Goal: Information Seeking & Learning: Learn about a topic

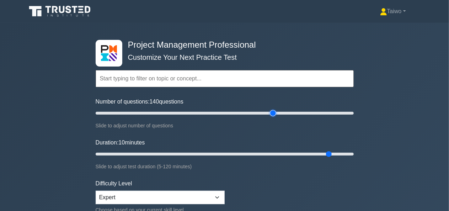
click at [273, 112] on input "Number of questions: 140 questions" at bounding box center [225, 113] width 258 height 9
click at [265, 112] on input "Number of questions: 135 questions" at bounding box center [225, 113] width 258 height 9
click at [255, 112] on input "Number of questions: 125 questions" at bounding box center [225, 113] width 258 height 9
click at [243, 111] on input "Number of questions: 115 questions" at bounding box center [225, 113] width 258 height 9
click at [234, 111] on input "Number of questions: 110 questions" at bounding box center [225, 113] width 258 height 9
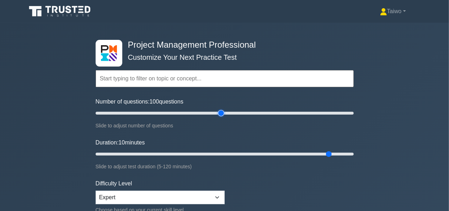
type input "100"
click at [224, 112] on input "Number of questions: 100 questions" at bounding box center [225, 113] width 258 height 9
click at [171, 152] on input "Duration: 40 minutes" at bounding box center [225, 154] width 258 height 9
click at [205, 152] on input "Duration: 55 minutes" at bounding box center [225, 154] width 258 height 9
click at [229, 152] on input "Duration: 65 minutes" at bounding box center [225, 154] width 258 height 9
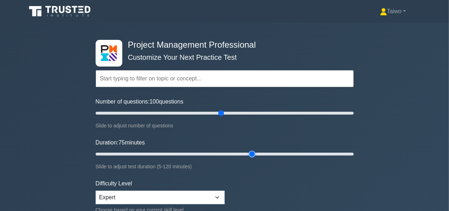
click at [249, 151] on input "Duration: 75 minutes" at bounding box center [225, 154] width 258 height 9
click at [265, 151] on input "Duration: 80 minutes" at bounding box center [225, 154] width 258 height 9
click at [275, 152] on input "Duration: 85 minutes" at bounding box center [225, 154] width 258 height 9
click at [287, 153] on input "Duration: 90 minutes" at bounding box center [225, 154] width 258 height 9
click at [298, 153] on input "Duration: 95 minutes" at bounding box center [225, 154] width 258 height 9
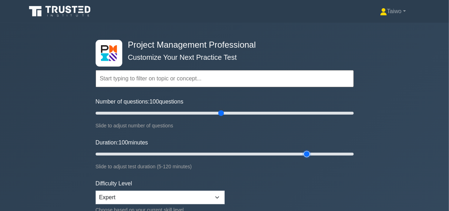
type input "100"
click at [308, 152] on input "Duration: 100 minutes" at bounding box center [225, 154] width 258 height 9
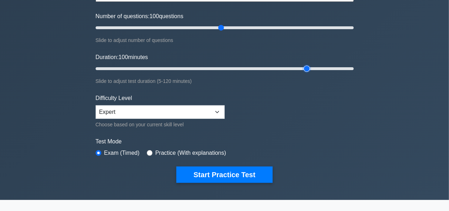
scroll to position [90, 0]
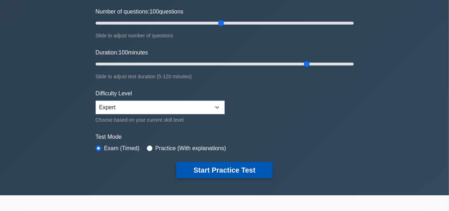
click at [249, 166] on button "Start Practice Test" at bounding box center [224, 170] width 96 height 16
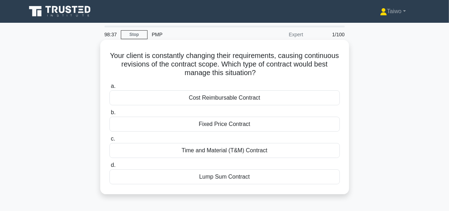
click at [276, 125] on div "Fixed Price Contract" at bounding box center [225, 124] width 231 height 15
click at [110, 115] on input "b. Fixed Price Contract" at bounding box center [110, 112] width 0 height 5
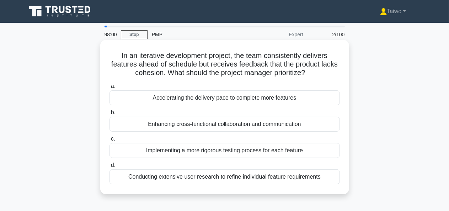
click at [291, 127] on div "Enhancing cross-functional collaboration and communication" at bounding box center [225, 124] width 231 height 15
click at [110, 115] on input "b. Enhancing cross-functional collaboration and communication" at bounding box center [110, 112] width 0 height 5
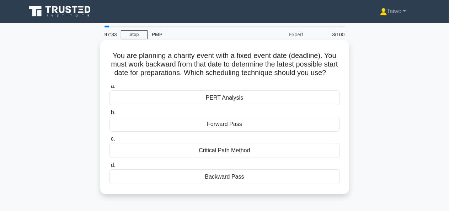
click at [283, 158] on div "Critical Path Method" at bounding box center [225, 150] width 231 height 15
click at [110, 141] on input "c. Critical Path Method" at bounding box center [110, 139] width 0 height 5
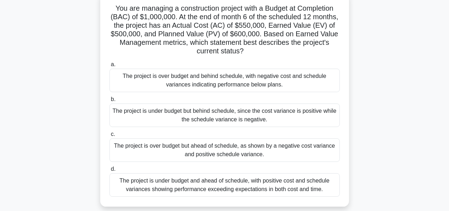
scroll to position [50, 0]
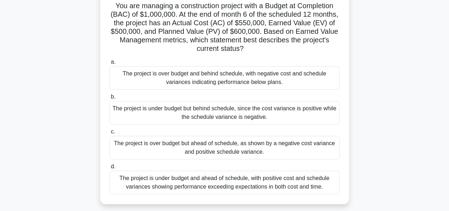
click at [284, 152] on div "The project is over budget but ahead of schedule, as shown by a negative cost v…" at bounding box center [225, 147] width 231 height 23
click at [110, 134] on input "c. The project is over budget but ahead of schedule, as shown by a negative cos…" at bounding box center [110, 131] width 0 height 5
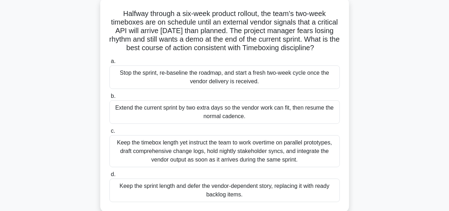
scroll to position [43, 0]
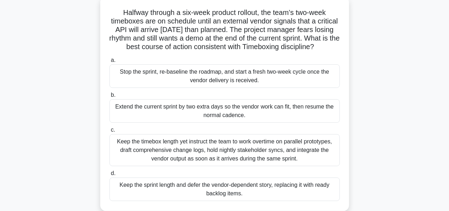
click at [246, 123] on div "Extend the current sprint by two extra days so the vendor work can fit, then re…" at bounding box center [225, 110] width 231 height 23
click at [110, 97] on input "b. Extend the current sprint by two extra days so the vendor work can fit, then…" at bounding box center [110, 95] width 0 height 5
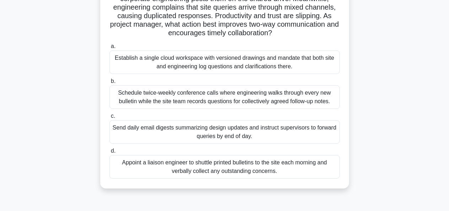
scroll to position [75, 0]
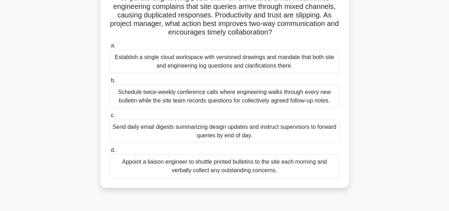
click at [250, 164] on div "Appoint a liaison engineer to shuttle printed bulletins to the site each mornin…" at bounding box center [225, 165] width 231 height 23
click at [110, 153] on input "d. Appoint a liaison engineer to shuttle printed bulletins to the site each mor…" at bounding box center [110, 150] width 0 height 5
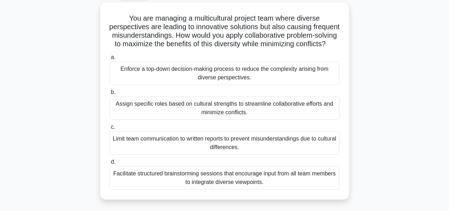
scroll to position [42, 0]
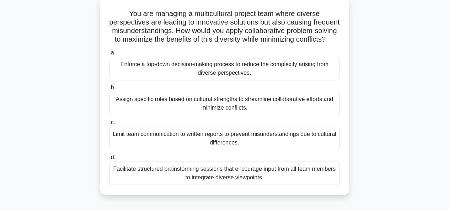
click at [250, 182] on div "Facilitate structured brainstorming sessions that encourage input from all team…" at bounding box center [225, 173] width 231 height 23
click at [110, 160] on input "d. Facilitate structured brainstorming sessions that encourage input from all t…" at bounding box center [110, 157] width 0 height 5
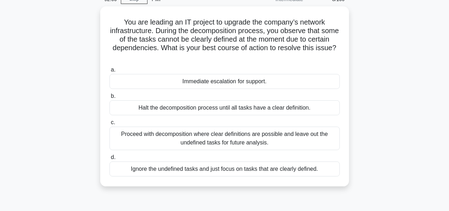
scroll to position [36, 0]
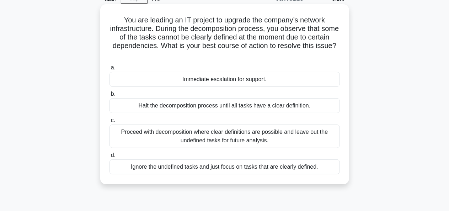
click at [246, 81] on div "Immediate escalation for support." at bounding box center [225, 79] width 231 height 15
click at [110, 70] on input "a. Immediate escalation for support." at bounding box center [110, 67] width 0 height 5
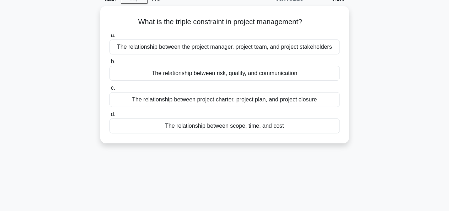
scroll to position [0, 0]
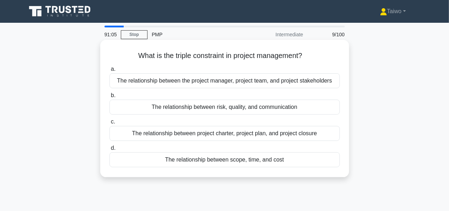
click at [246, 159] on div "The relationship between scope, time, and cost" at bounding box center [225, 159] width 231 height 15
click at [110, 150] on input "d. The relationship between scope, time, and cost" at bounding box center [110, 148] width 0 height 5
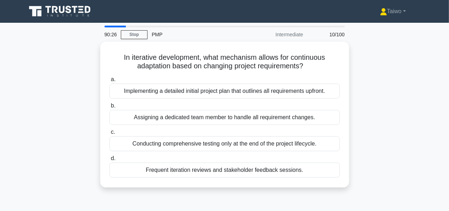
click at [246, 159] on label "d. Frequent iteration reviews and stakeholder feedback sessions." at bounding box center [225, 165] width 231 height 23
click at [110, 159] on input "d. Frequent iteration reviews and stakeholder feedback sessions." at bounding box center [110, 158] width 0 height 5
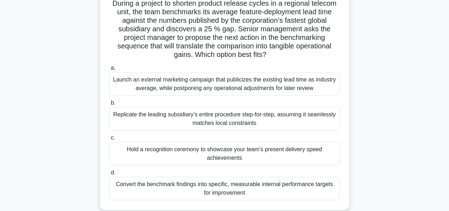
scroll to position [54, 0]
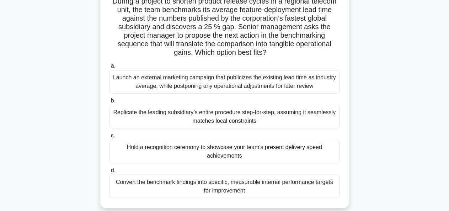
click at [250, 184] on div "Convert the benchmark findings into specific, measurable internal performance t…" at bounding box center [225, 186] width 231 height 23
click at [110, 173] on input "d. Convert the benchmark findings into specific, measurable internal performanc…" at bounding box center [110, 170] width 0 height 5
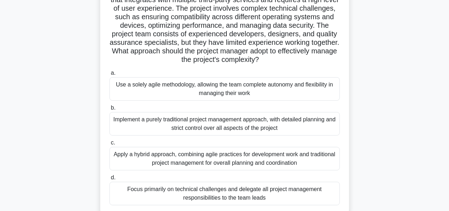
scroll to position [67, 0]
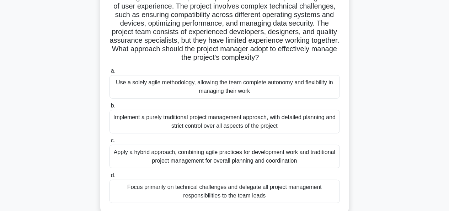
click at [317, 154] on div "Apply a hybrid approach, combining agile practices for development work and tra…" at bounding box center [225, 156] width 231 height 23
click at [110, 143] on input "c. Apply a hybrid approach, combining agile practices for development work and …" at bounding box center [110, 140] width 0 height 5
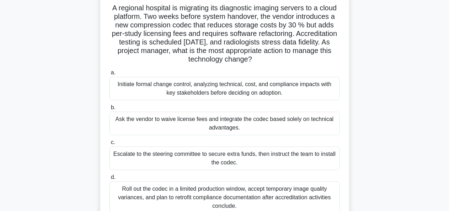
scroll to position [50, 0]
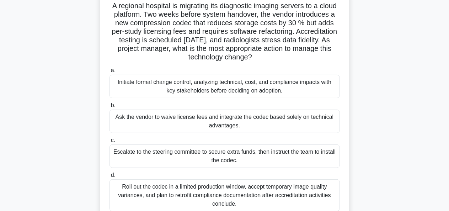
click at [323, 85] on div "Initiate formal change control, analyzing technical, cost, and compliance impac…" at bounding box center [225, 86] width 231 height 23
click at [110, 73] on input "a. Initiate formal change control, analyzing technical, cost, and compliance im…" at bounding box center [110, 70] width 0 height 5
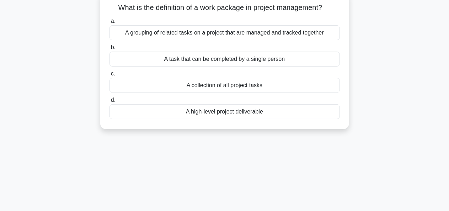
scroll to position [0, 0]
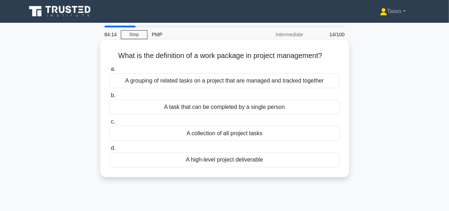
click at [319, 85] on div "A grouping of related tasks on a project that are managed and tracked together" at bounding box center [225, 80] width 231 height 15
click at [110, 72] on input "a. A grouping of related tasks on a project that are managed and tracked togeth…" at bounding box center [110, 69] width 0 height 5
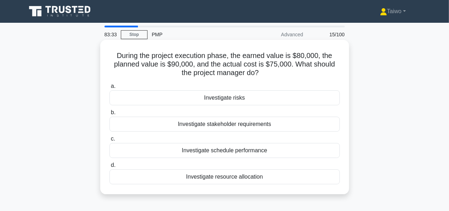
click at [294, 151] on div "Investigate schedule performance" at bounding box center [225, 150] width 231 height 15
click at [110, 141] on input "c. Investigate schedule performance" at bounding box center [110, 139] width 0 height 5
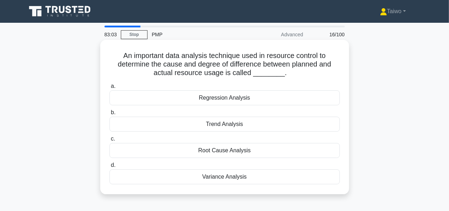
click at [283, 96] on div "Regression Analysis" at bounding box center [225, 97] width 231 height 15
click at [110, 89] on input "a. Regression Analysis" at bounding box center [110, 86] width 0 height 5
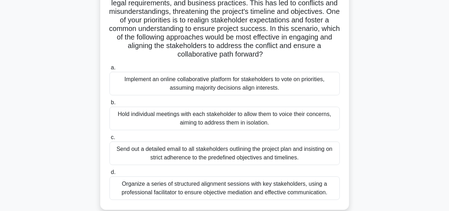
scroll to position [87, 0]
click at [270, 117] on div "Hold individual meetings with each stakeholder to allow them to voice their con…" at bounding box center [225, 117] width 231 height 23
click at [110, 105] on input "b. Hold individual meetings with each stakeholder to allow them to voice their …" at bounding box center [110, 102] width 0 height 5
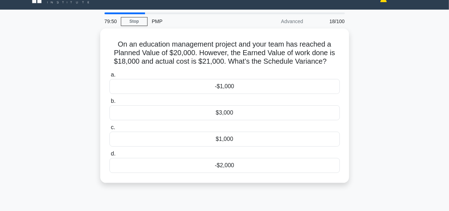
scroll to position [0, 0]
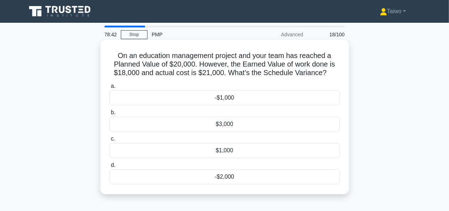
click at [232, 125] on div "$3,000" at bounding box center [225, 124] width 231 height 15
click at [110, 115] on input "b. $3,000" at bounding box center [110, 112] width 0 height 5
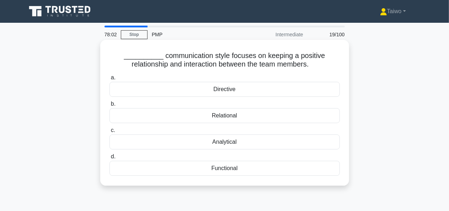
click at [256, 168] on div "Functional" at bounding box center [225, 168] width 231 height 15
click at [110, 159] on input "d. Functional" at bounding box center [110, 156] width 0 height 5
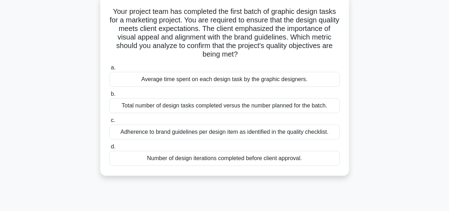
scroll to position [46, 0]
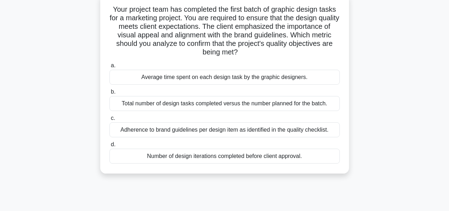
click at [296, 131] on div "Adherence to brand guidelines per design item as identified in the quality chec…" at bounding box center [225, 129] width 231 height 15
click at [110, 121] on input "c. Adherence to brand guidelines per design item as identified in the quality c…" at bounding box center [110, 118] width 0 height 5
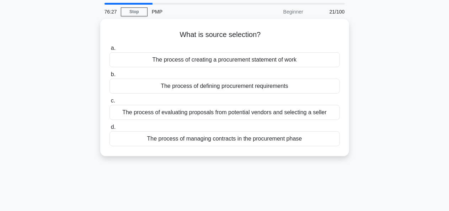
scroll to position [0, 0]
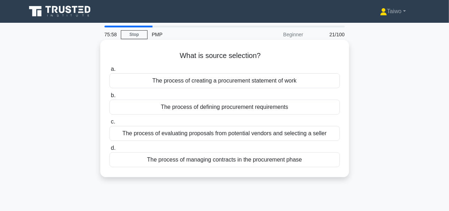
click at [314, 134] on div "The process of evaluating proposals from potential vendors and selecting a sell…" at bounding box center [225, 133] width 231 height 15
click at [110, 124] on input "c. The process of evaluating proposals from potential vendors and selecting a s…" at bounding box center [110, 122] width 0 height 5
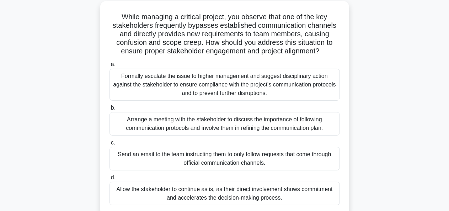
scroll to position [42, 0]
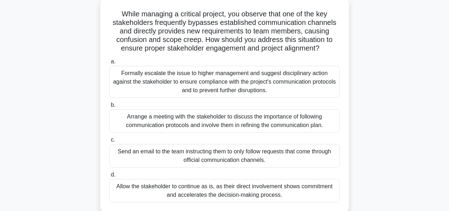
click at [301, 123] on div "Arrange a meeting with the stakeholder to discuss the importance of following c…" at bounding box center [225, 120] width 231 height 23
click at [110, 107] on input "b. Arrange a meeting with the stakeholder to discuss the importance of followin…" at bounding box center [110, 105] width 0 height 5
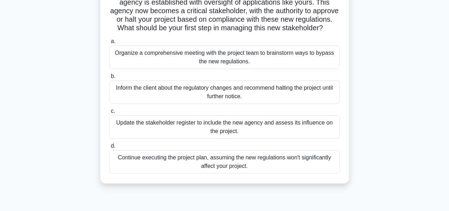
scroll to position [81, 0]
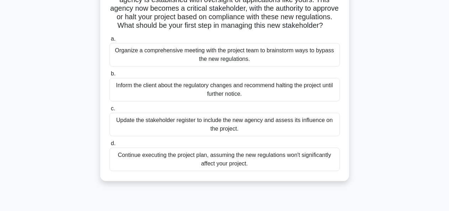
click at [332, 134] on div "Update the stakeholder register to include the new agency and assess its influe…" at bounding box center [225, 124] width 231 height 23
click at [110, 111] on input "c. Update the stakeholder register to include the new agency and assess its inf…" at bounding box center [110, 108] width 0 height 5
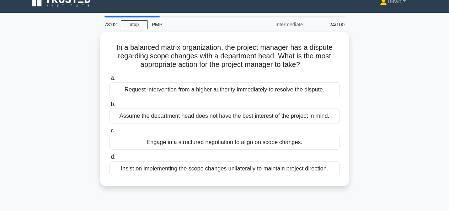
scroll to position [0, 0]
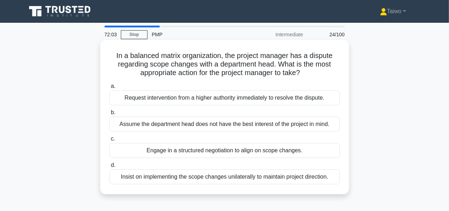
click at [296, 153] on div "Engage in a structured negotiation to align on scope changes." at bounding box center [225, 150] width 231 height 15
click at [110, 141] on input "c. Engage in a structured negotiation to align on scope changes." at bounding box center [110, 139] width 0 height 5
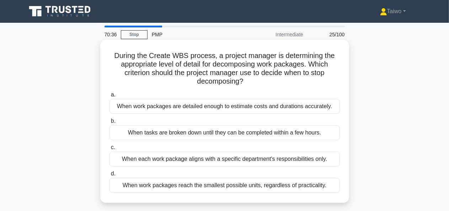
click at [322, 109] on div "When work packages are detailed enough to estimate costs and durations accurate…" at bounding box center [225, 106] width 231 height 15
click at [110, 97] on input "a. When work packages are detailed enough to estimate costs and durations accur…" at bounding box center [110, 94] width 0 height 5
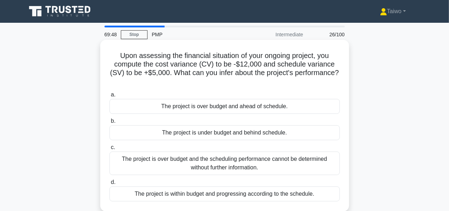
click at [309, 109] on div "The project is over budget and ahead of schedule." at bounding box center [225, 106] width 231 height 15
click at [110, 97] on input "a. The project is over budget and ahead of schedule." at bounding box center [110, 94] width 0 height 5
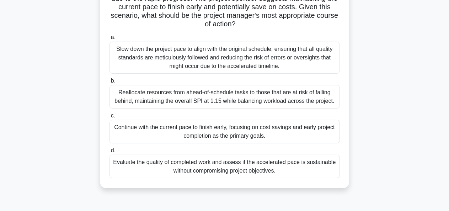
scroll to position [95, 0]
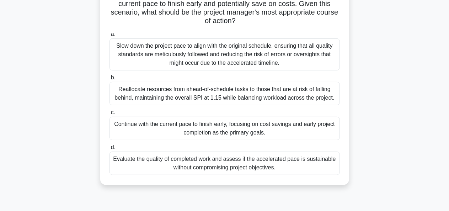
click at [312, 160] on div "Evaluate the quality of completed work and assess if the accelerated pace is su…" at bounding box center [225, 163] width 231 height 23
click at [110, 150] on input "d. Evaluate the quality of completed work and assess if the accelerated pace is…" at bounding box center [110, 147] width 0 height 5
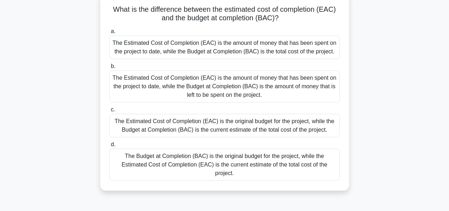
scroll to position [48, 0]
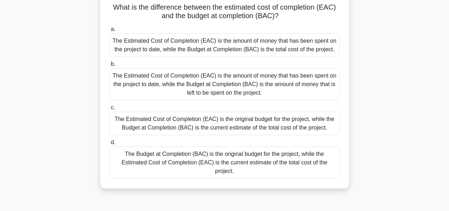
click at [326, 88] on div "The Estimated Cost of Completion (EAC) is the amount of money that has been spe…" at bounding box center [225, 84] width 231 height 32
click at [110, 67] on input "b. The Estimated Cost of Completion (EAC) is the amount of money that has been …" at bounding box center [110, 64] width 0 height 5
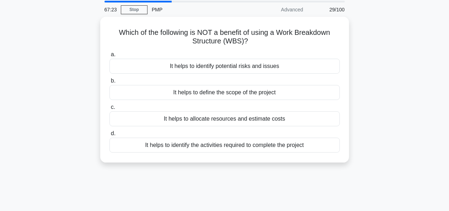
scroll to position [0, 0]
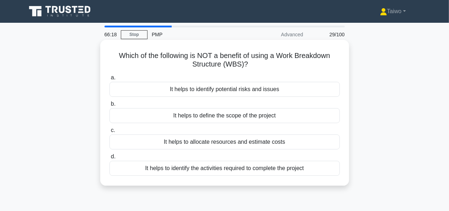
click at [278, 94] on div "It helps to identify potential risks and issues" at bounding box center [225, 89] width 231 height 15
click at [110, 80] on input "a. It helps to identify potential risks and issues" at bounding box center [110, 77] width 0 height 5
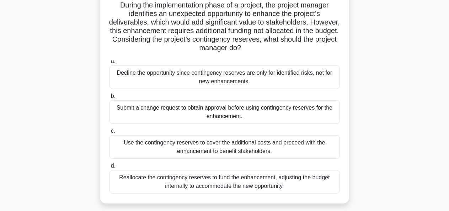
scroll to position [53, 0]
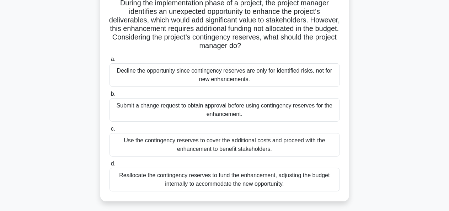
click at [297, 107] on div "Submit a change request to obtain approval before using contingency reserves fo…" at bounding box center [225, 109] width 231 height 23
click at [110, 96] on input "b. Submit a change request to obtain approval before using contingency reserves…" at bounding box center [110, 94] width 0 height 5
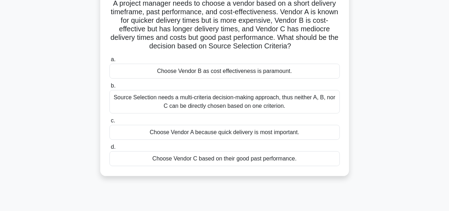
scroll to position [54, 0]
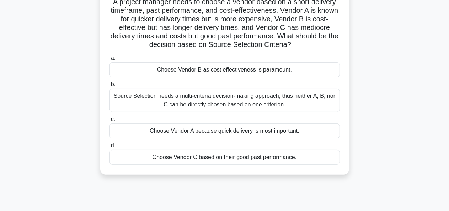
click at [293, 157] on div "Choose Vendor C based on their good past performance." at bounding box center [225, 157] width 231 height 15
click at [110, 148] on input "d. Choose Vendor C based on their good past performance." at bounding box center [110, 145] width 0 height 5
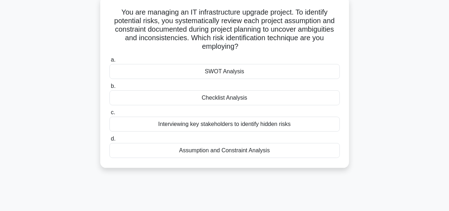
scroll to position [46, 0]
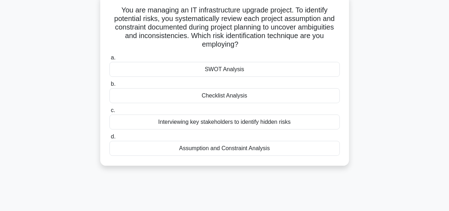
click at [322, 71] on div "SWOT Analysis" at bounding box center [225, 69] width 231 height 15
click at [110, 60] on input "a. SWOT Analysis" at bounding box center [110, 57] width 0 height 5
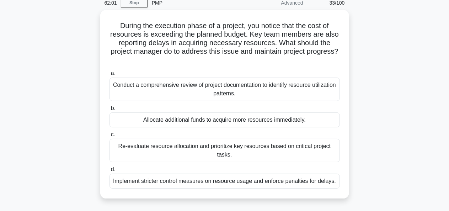
scroll to position [32, 0]
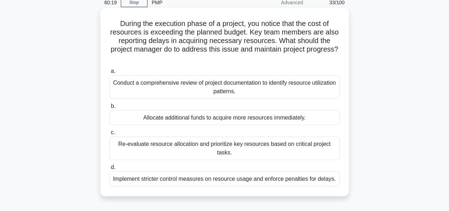
click at [297, 87] on div "Conduct a comprehensive review of project documentation to identify resource ut…" at bounding box center [225, 86] width 231 height 23
click at [110, 74] on input "a. Conduct a comprehensive review of project documentation to identify resource…" at bounding box center [110, 71] width 0 height 5
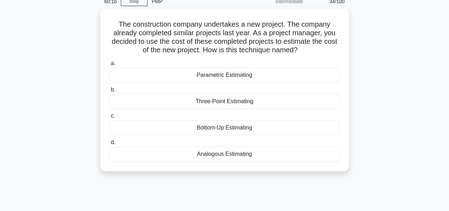
scroll to position [33, 0]
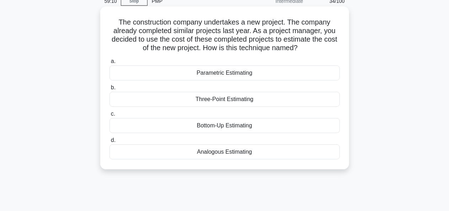
click at [306, 154] on div "Analogous Estimating" at bounding box center [225, 151] width 231 height 15
click at [110, 143] on input "d. Analogous Estimating" at bounding box center [110, 140] width 0 height 5
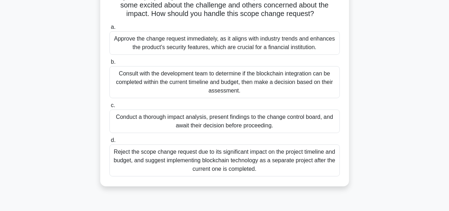
scroll to position [105, 0]
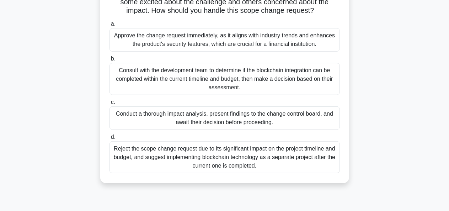
click at [277, 81] on div "Consult with the development team to determine if the blockchain integration ca…" at bounding box center [225, 79] width 231 height 32
click at [110, 61] on input "b. Consult with the development team to determine if the blockchain integration…" at bounding box center [110, 59] width 0 height 5
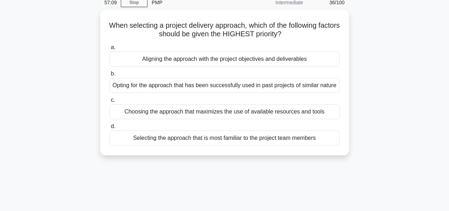
scroll to position [0, 0]
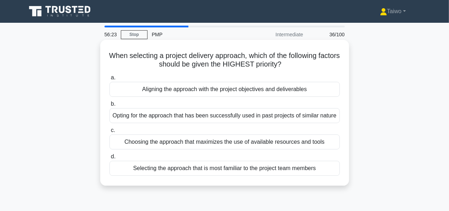
click at [305, 94] on div "Aligning the approach with the project objectives and deliverables" at bounding box center [225, 89] width 231 height 15
click at [110, 80] on input "a. Aligning the approach with the project objectives and deliverables" at bounding box center [110, 77] width 0 height 5
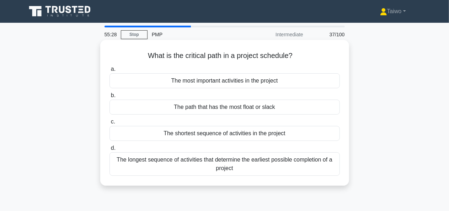
click at [231, 165] on div "The longest sequence of activities that determine the earliest possible complet…" at bounding box center [225, 163] width 231 height 23
click at [110, 150] on input "d. The longest sequence of activities that determine the earliest possible comp…" at bounding box center [110, 148] width 0 height 5
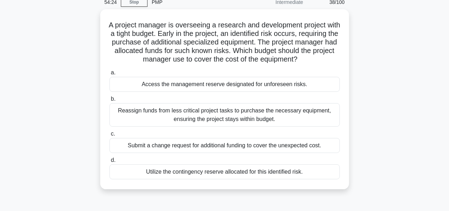
scroll to position [37, 0]
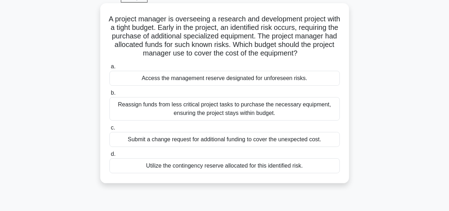
click at [285, 80] on div "Access the management reserve designated for unforeseen risks." at bounding box center [225, 78] width 231 height 15
click at [110, 69] on input "a. Access the management reserve designated for unforeseen risks." at bounding box center [110, 66] width 0 height 5
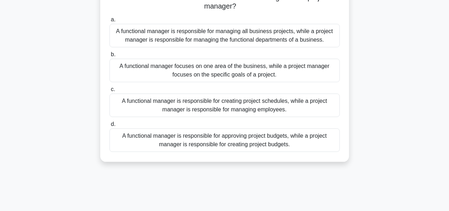
scroll to position [60, 0]
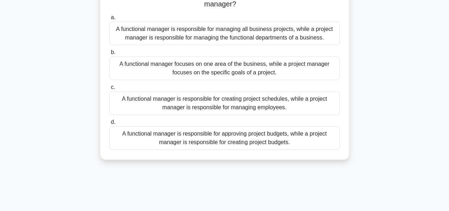
click at [287, 140] on div "A functional manager is responsible for approving project budgets, while a proj…" at bounding box center [225, 137] width 231 height 23
click at [110, 125] on input "d. A functional manager is responsible for approving project budgets, while a p…" at bounding box center [110, 122] width 0 height 5
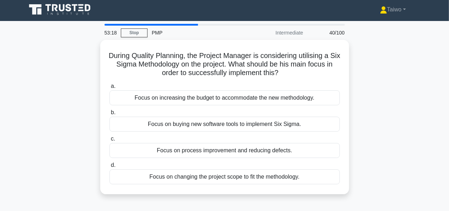
scroll to position [0, 0]
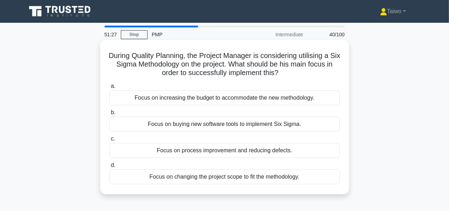
click at [288, 150] on div "Focus on process improvement and reducing defects." at bounding box center [225, 150] width 231 height 15
click at [110, 141] on input "c. Focus on process improvement and reducing defects." at bounding box center [110, 139] width 0 height 5
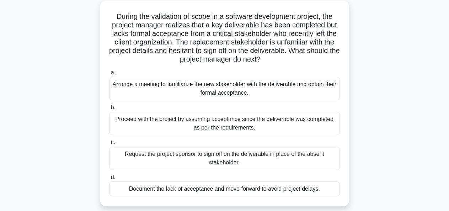
scroll to position [41, 0]
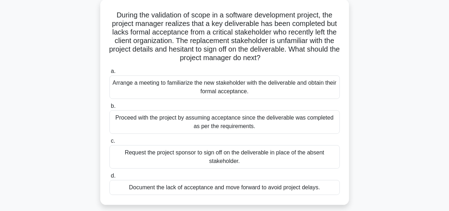
click at [318, 92] on div "Arrange a meeting to familiarize the new stakeholder with the deliverable and o…" at bounding box center [225, 86] width 231 height 23
click at [110, 74] on input "a. Arrange a meeting to familiarize the new stakeholder with the deliverable an…" at bounding box center [110, 71] width 0 height 5
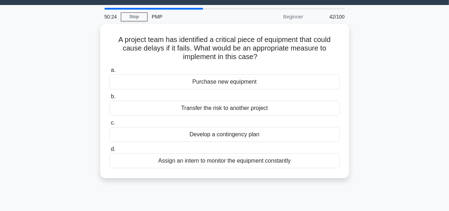
scroll to position [0, 0]
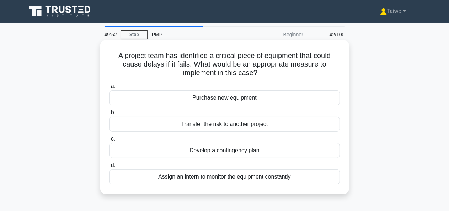
click at [276, 149] on div "Develop a contingency plan" at bounding box center [225, 150] width 231 height 15
click at [110, 141] on input "c. Develop a contingency plan" at bounding box center [110, 139] width 0 height 5
